Goal: Find specific page/section: Find specific page/section

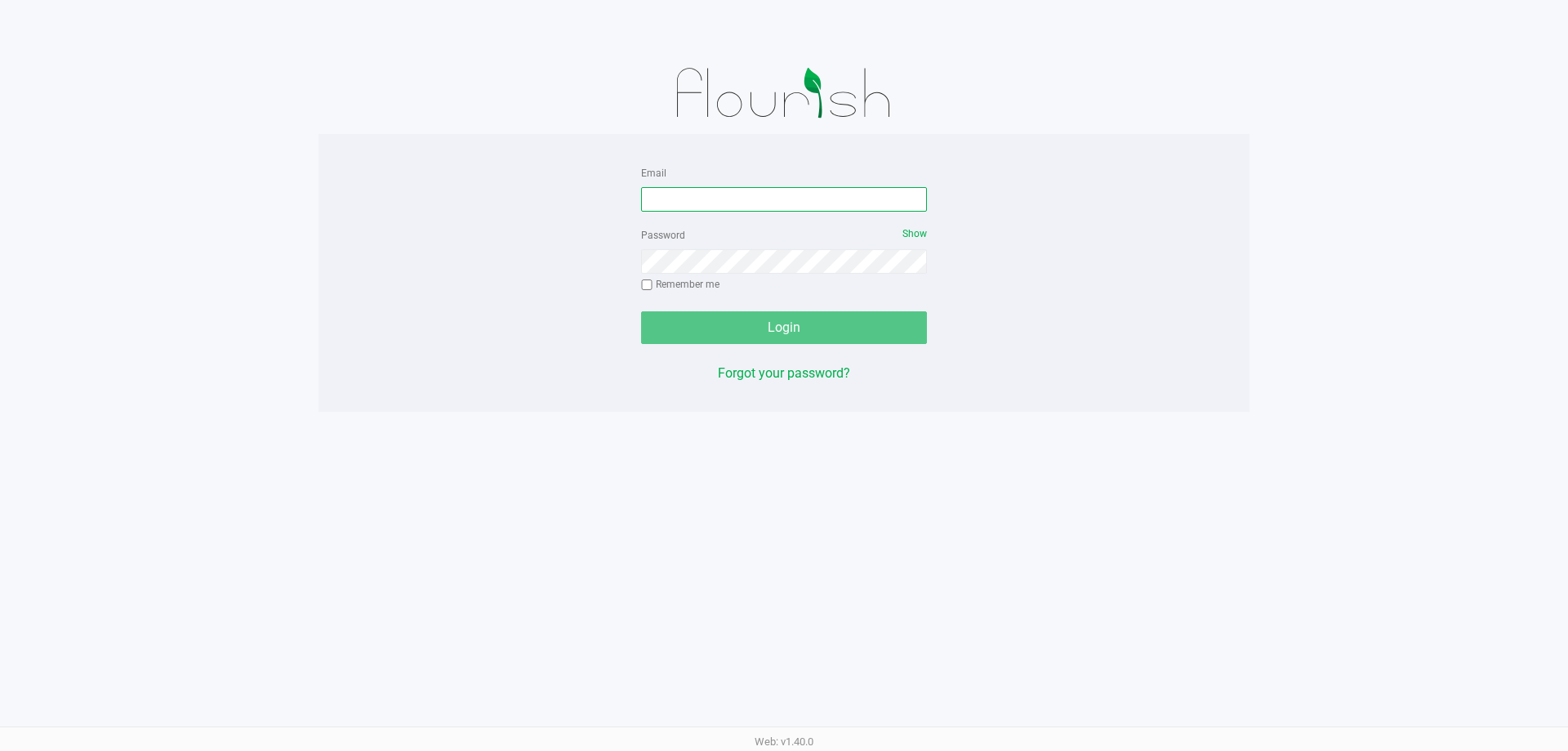
click at [662, 203] on input "Email" at bounding box center [784, 200] width 286 height 25
type input "[EMAIL_ADDRESS][DOMAIN_NAME]"
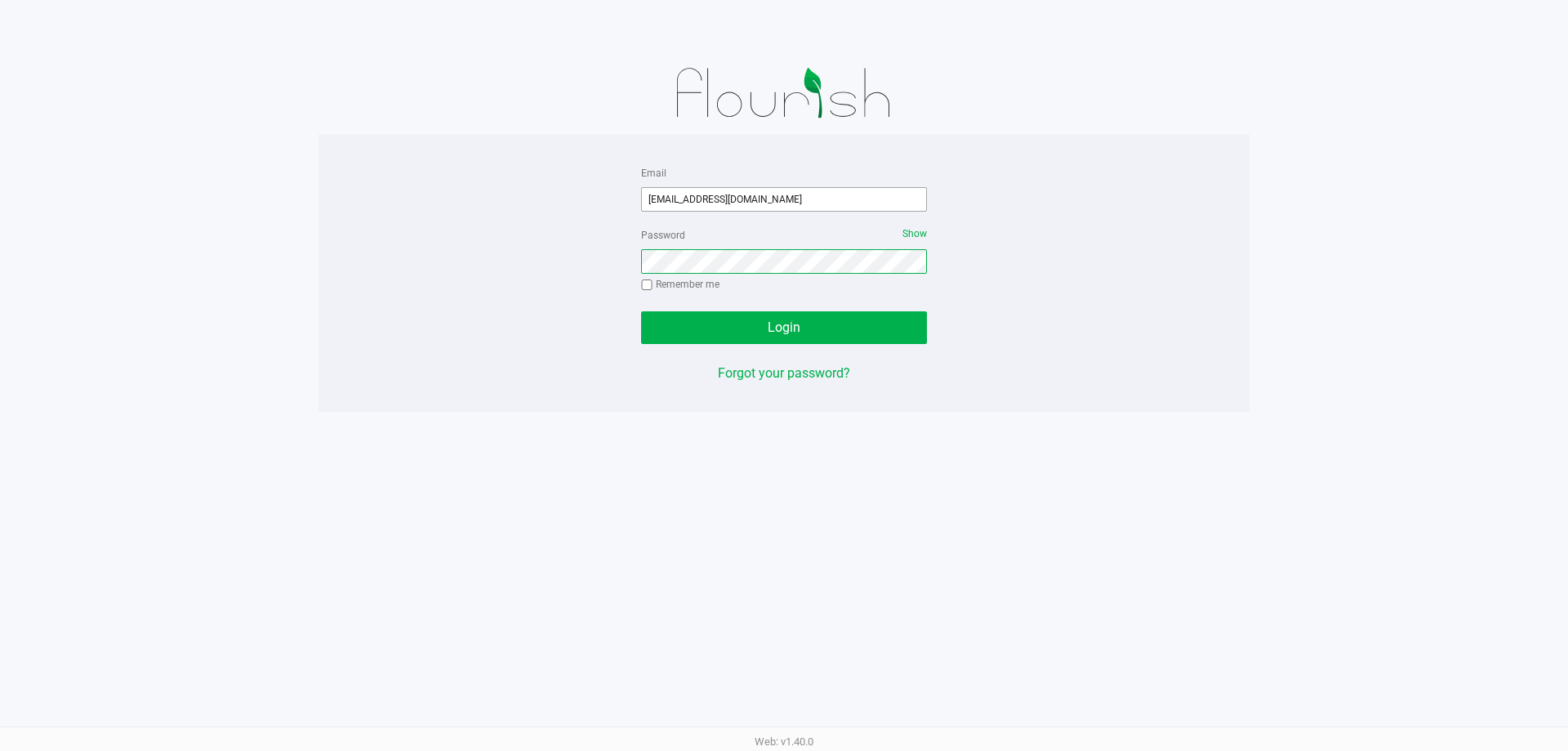
click at [641, 311] on button "Login" at bounding box center [784, 327] width 286 height 33
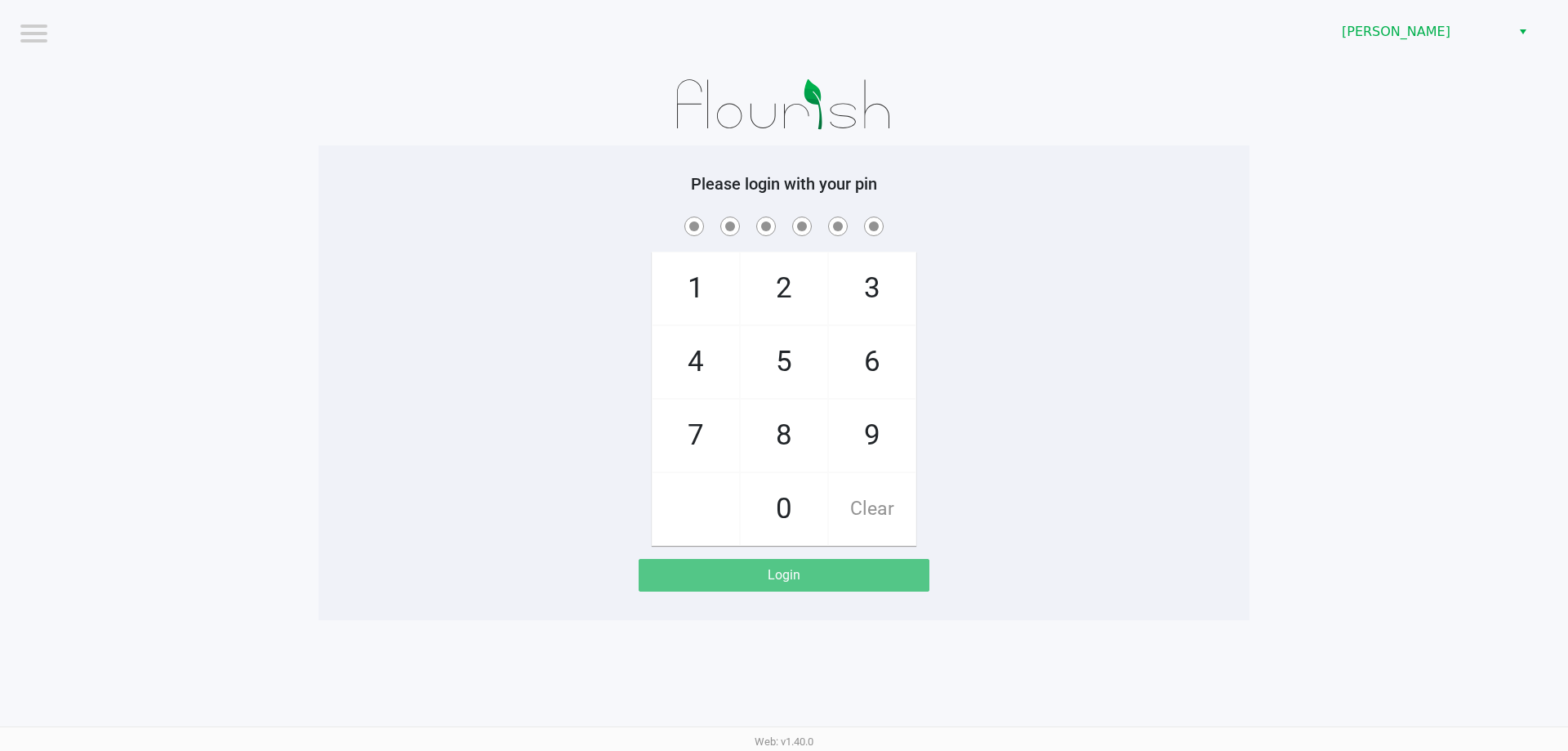
click at [1121, 40] on div "[PERSON_NAME]" at bounding box center [1182, 32] width 772 height 64
checkbox input "true"
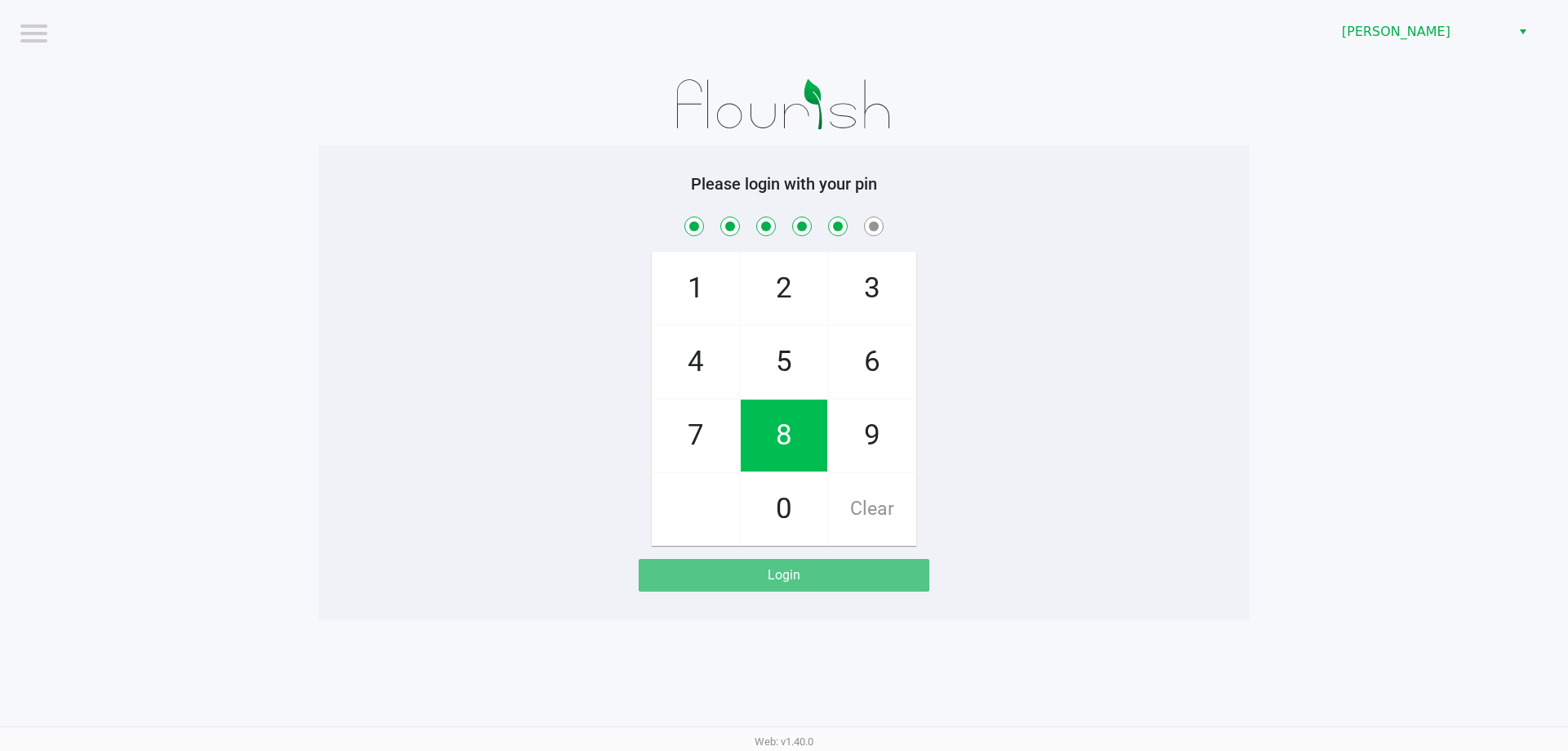
checkbox input "true"
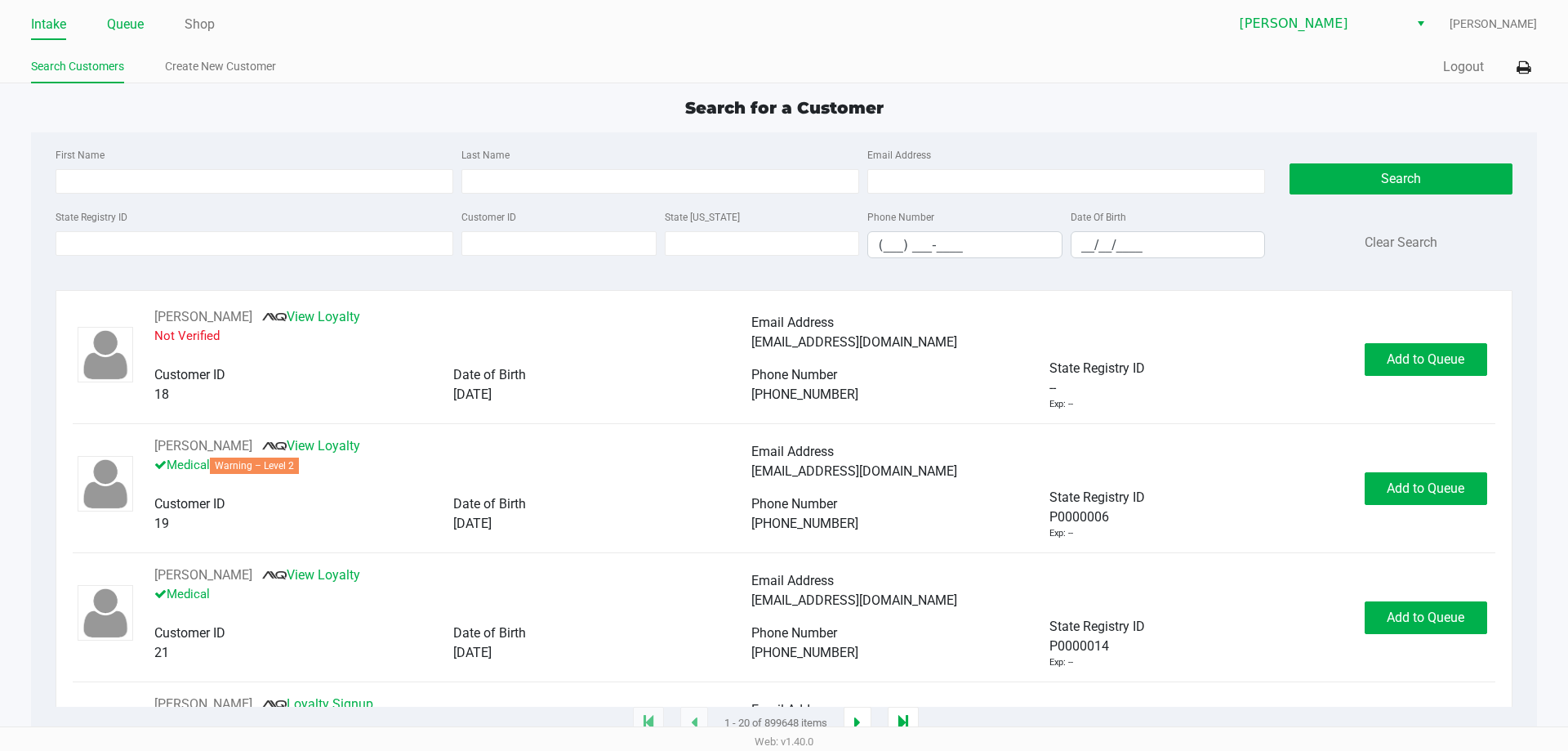
click at [122, 26] on link "Queue" at bounding box center [125, 25] width 37 height 23
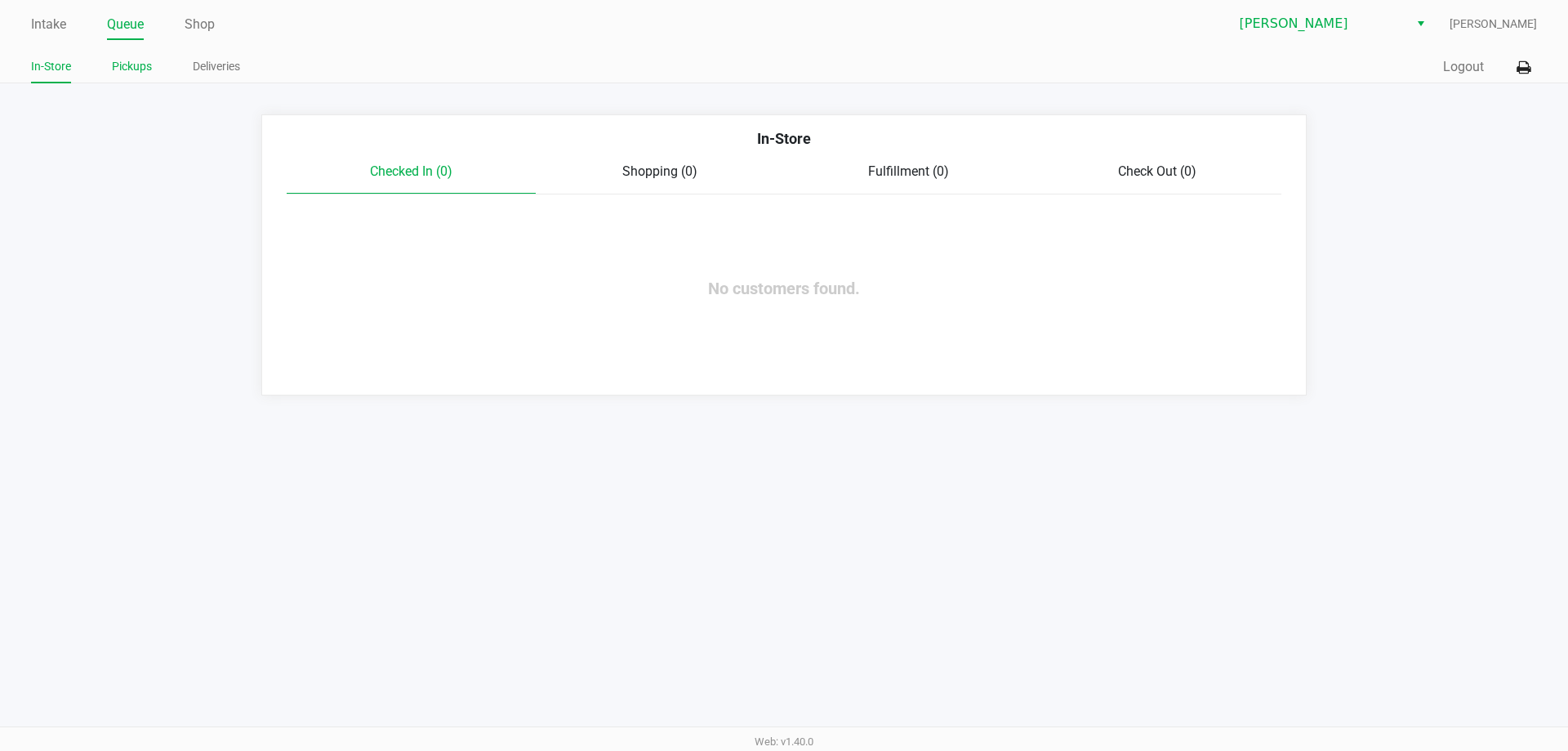
click at [142, 54] on li "Pickups" at bounding box center [132, 69] width 40 height 29
click at [141, 60] on link "Pickups" at bounding box center [132, 66] width 40 height 20
click at [197, 69] on link "Deliveries" at bounding box center [215, 66] width 47 height 20
